Goal: Task Accomplishment & Management: Manage account settings

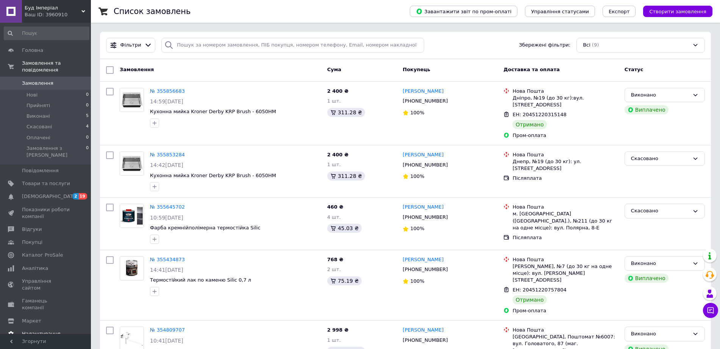
click at [42, 331] on span "Налаштування" at bounding box center [41, 334] width 39 height 7
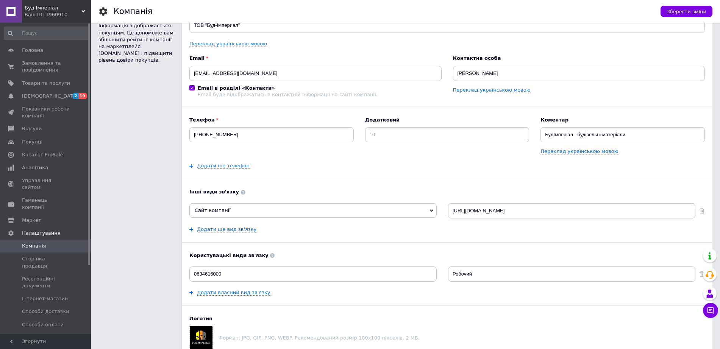
scroll to position [47, 0]
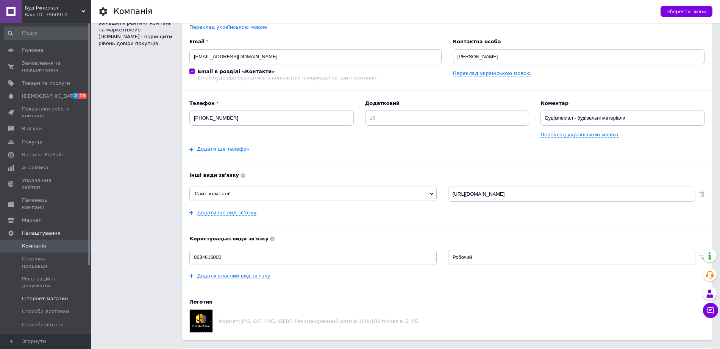
click at [52, 296] on span "Інтернет-магазин" at bounding box center [45, 299] width 46 height 7
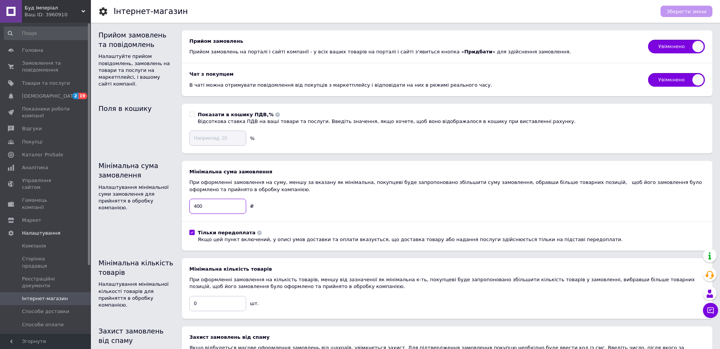
click at [225, 211] on input "400" at bounding box center [217, 206] width 57 height 15
type input "4"
click at [308, 183] on div "При оформленні замовлення на суму, меншу за вказану як мінімальна, покупцеві бу…" at bounding box center [447, 186] width 516 height 14
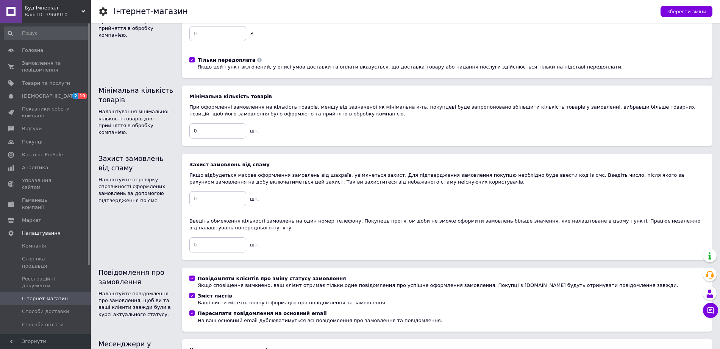
scroll to position [189, 0]
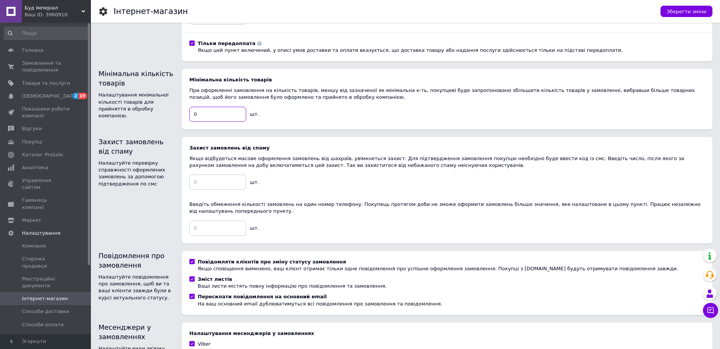
click at [214, 115] on input "0" at bounding box center [217, 114] width 57 height 15
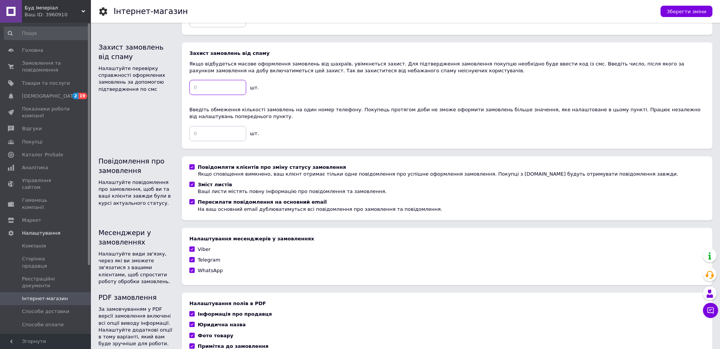
click at [207, 86] on input at bounding box center [217, 87] width 57 height 15
click at [232, 131] on input at bounding box center [217, 133] width 57 height 15
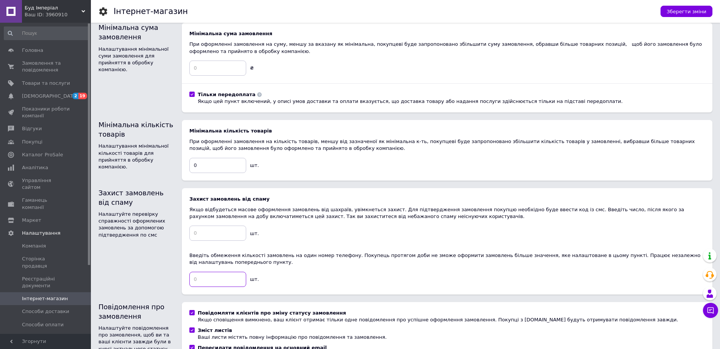
scroll to position [142, 0]
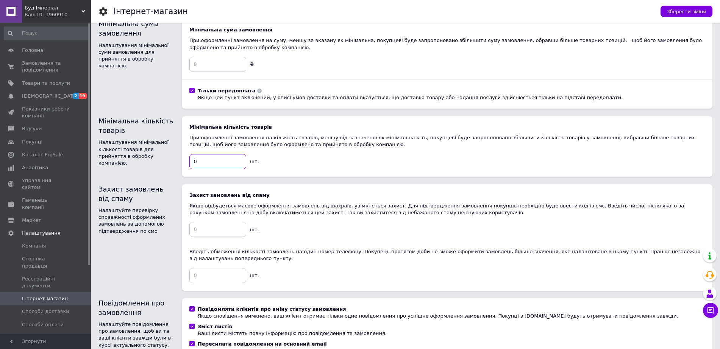
click at [227, 158] on input "0" at bounding box center [217, 161] width 57 height 15
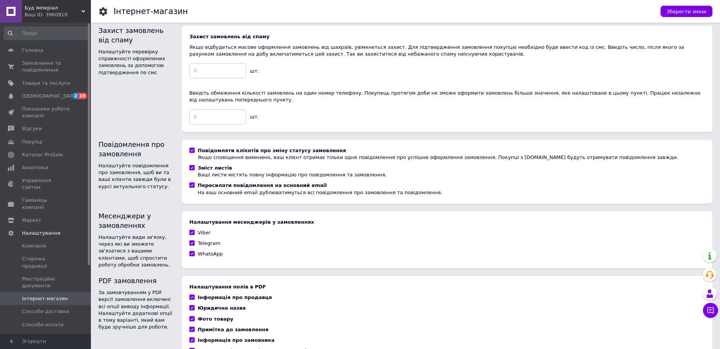
scroll to position [332, 0]
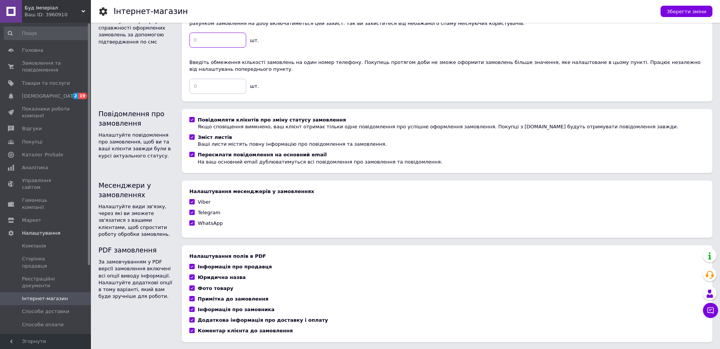
click at [214, 39] on input at bounding box center [217, 40] width 57 height 15
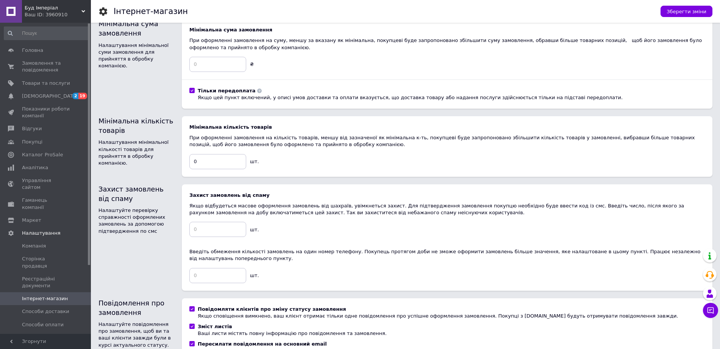
click at [224, 153] on div "Мінімальна кількість товарів При оформленні замовлення на кількість товарів, ме…" at bounding box center [447, 146] width 516 height 45
click at [228, 167] on input "0" at bounding box center [217, 161] width 57 height 15
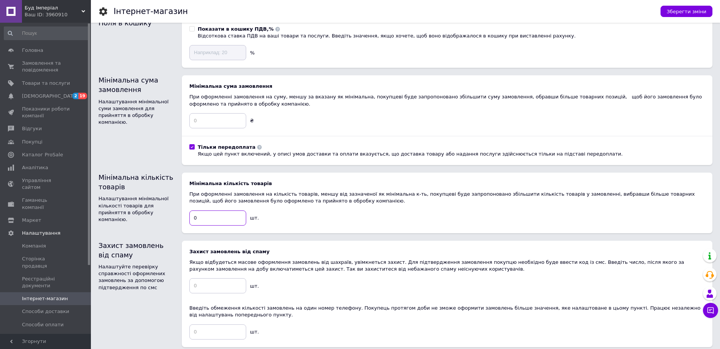
scroll to position [0, 0]
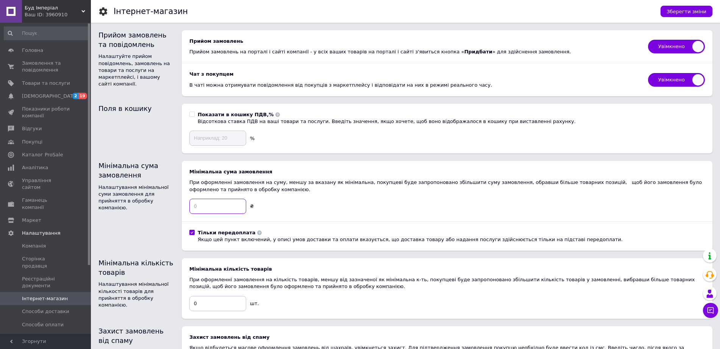
click at [231, 207] on input at bounding box center [217, 206] width 57 height 15
click at [193, 113] on label "Показати в кошику ПДВ,% Відсоткова ставка ПДВ на ваші товари та послуги. Введіт…" at bounding box center [382, 118] width 386 height 14
click at [193, 113] on input "Показати в кошику ПДВ,% Відсоткова ставка ПДВ на ваші товари та послуги. Введіт…" at bounding box center [191, 114] width 5 height 5
click at [200, 133] on input at bounding box center [217, 138] width 57 height 15
click at [195, 113] on label "Показати в кошику ПДВ,% Відсоткова ставка ПДВ на ваші товари та послуги. Введіт…" at bounding box center [382, 118] width 386 height 14
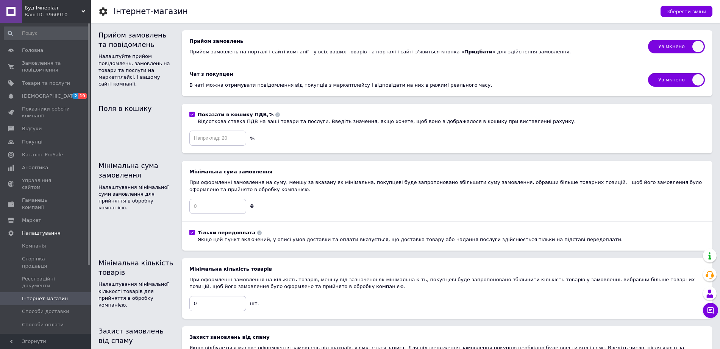
click at [194, 113] on input "Показати в кошику ПДВ,% Відсоткова ставка ПДВ на ваші товари та послуги. Введіт…" at bounding box center [191, 114] width 5 height 5
checkbox input "false"
click at [707, 12] on button "Зберегти зміни" at bounding box center [687, 11] width 52 height 11
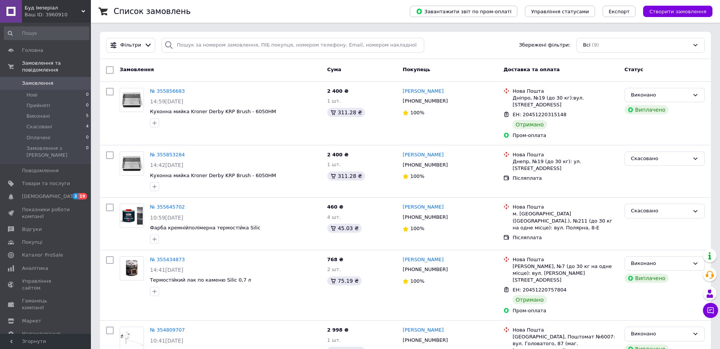
click at [39, 15] on div "Ваш ID: 3960910" at bounding box center [58, 14] width 66 height 7
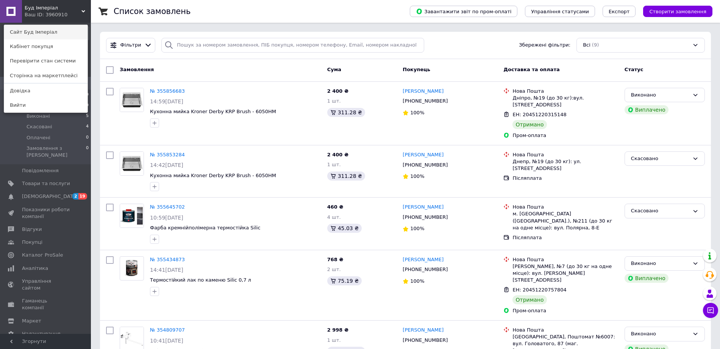
click at [27, 27] on link "Сайт Буд Імперіал" at bounding box center [45, 32] width 83 height 14
